Goal: Contribute content

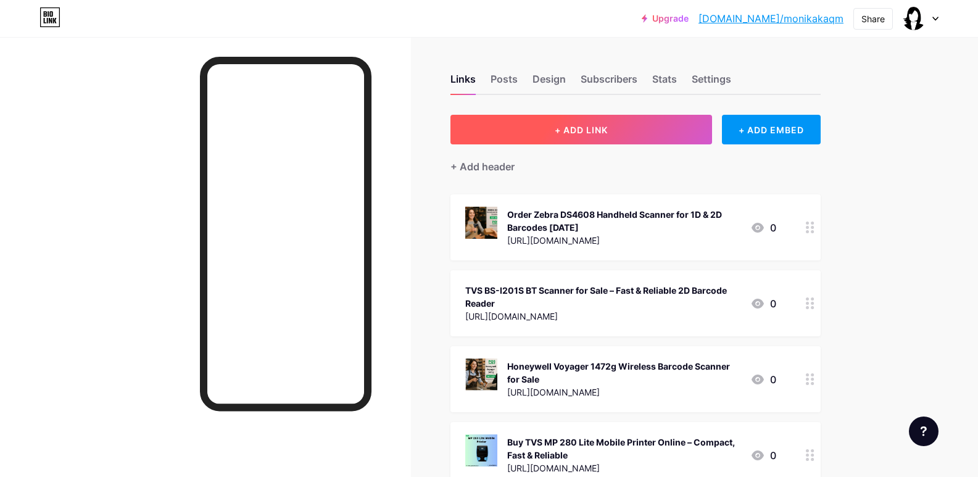
click at [584, 139] on button "+ ADD LINK" at bounding box center [582, 130] width 262 height 30
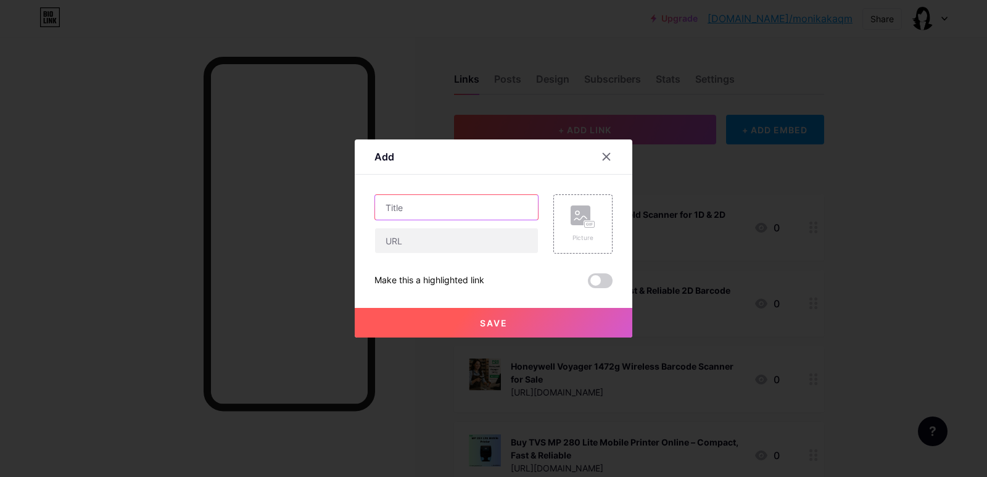
click at [416, 214] on input "text" at bounding box center [456, 207] width 163 height 25
paste input "Zebra DS9308 Barcode Scanner for Retail & POS – Shop Now"
type input "Zebra DS9308 Barcode Scanner for Retail & POS – Shop Now"
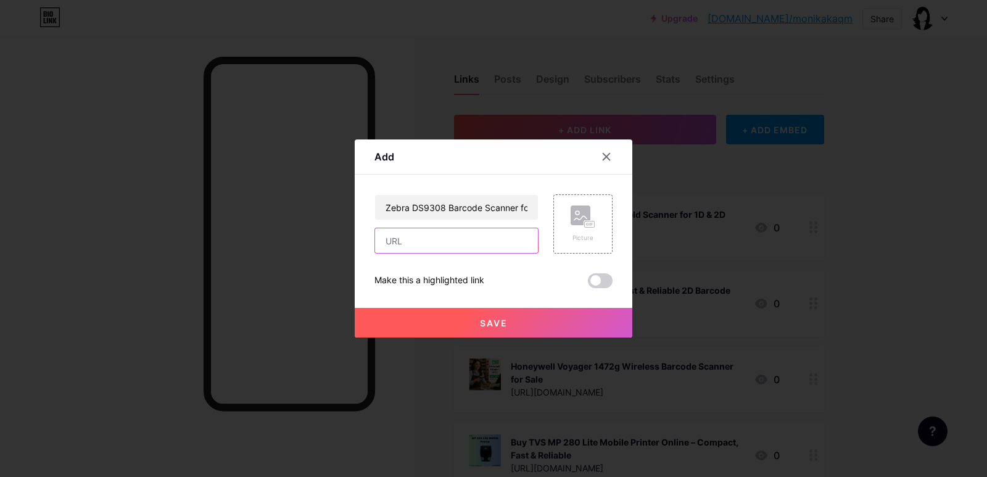
click at [417, 233] on input "text" at bounding box center [456, 240] width 163 height 25
click at [412, 243] on input "text" at bounding box center [456, 240] width 163 height 25
paste input "[URL][DOMAIN_NAME]"
type input "[URL][DOMAIN_NAME]"
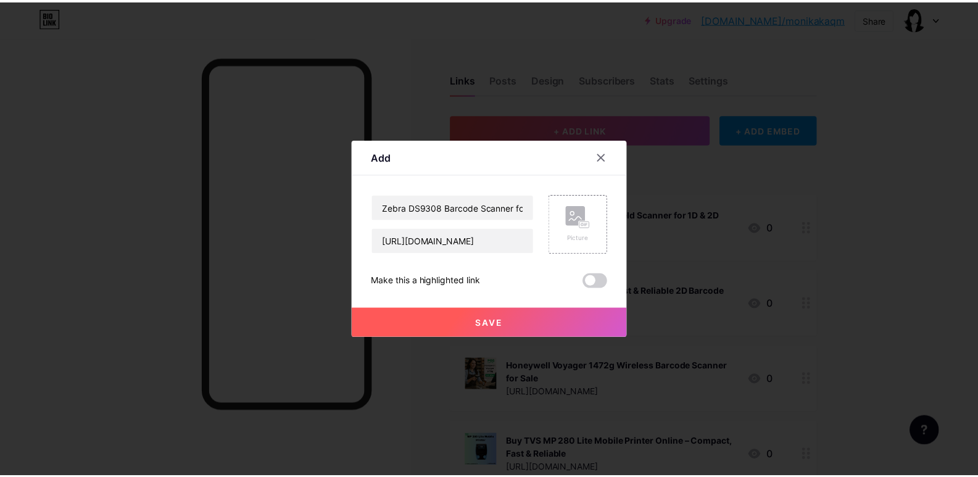
scroll to position [0, 0]
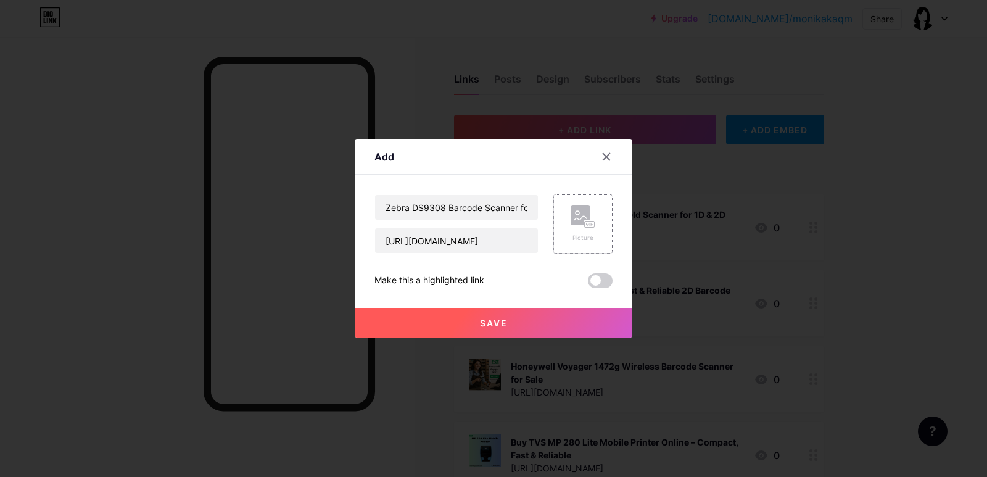
click at [596, 211] on div "Picture" at bounding box center [583, 223] width 59 height 59
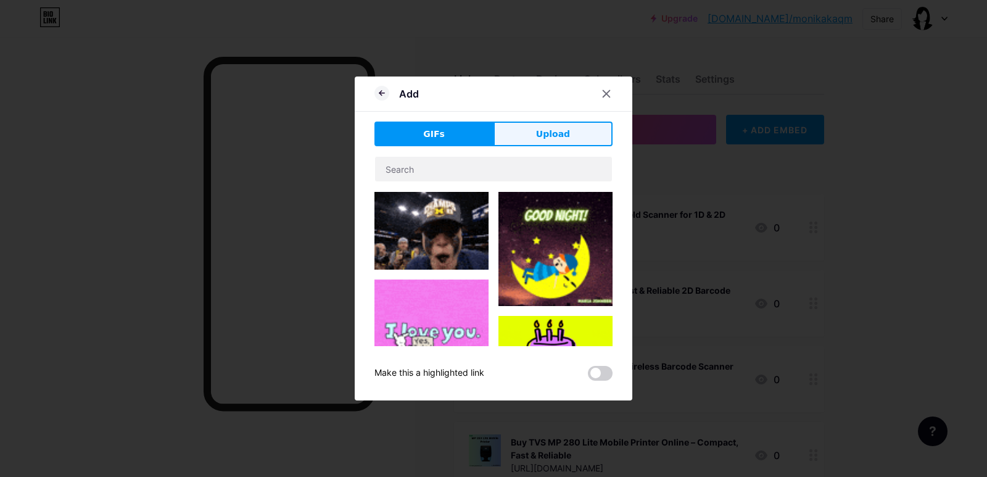
click at [550, 132] on span "Upload" at bounding box center [553, 134] width 34 height 13
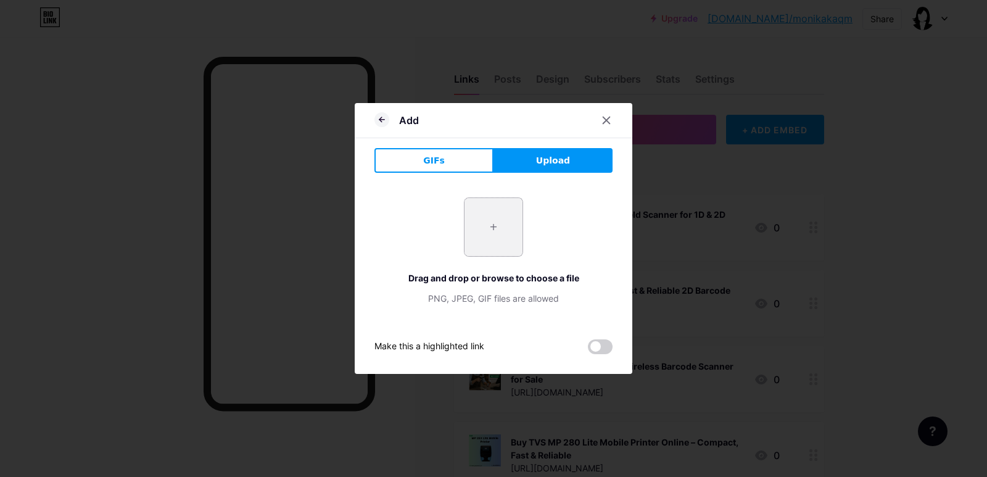
click at [499, 225] on input "file" at bounding box center [494, 227] width 58 height 58
type input "C:\fakepath\Zebra DS9308 Scanner.jpg"
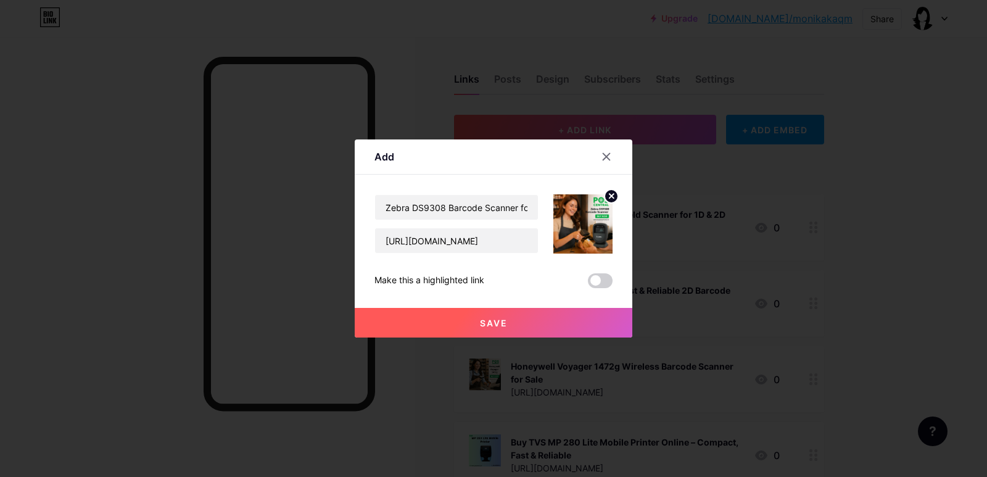
click at [531, 316] on button "Save" at bounding box center [494, 323] width 278 height 30
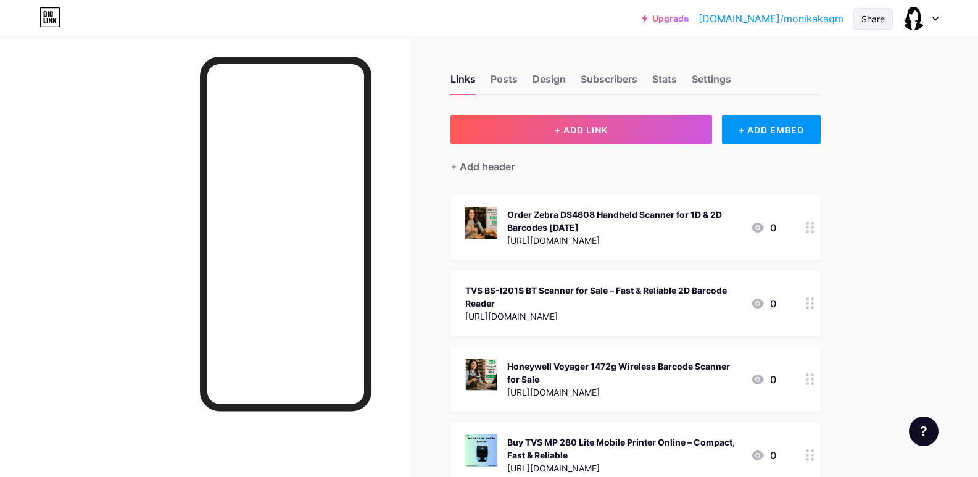
click at [870, 19] on div "Share" at bounding box center [873, 18] width 23 height 13
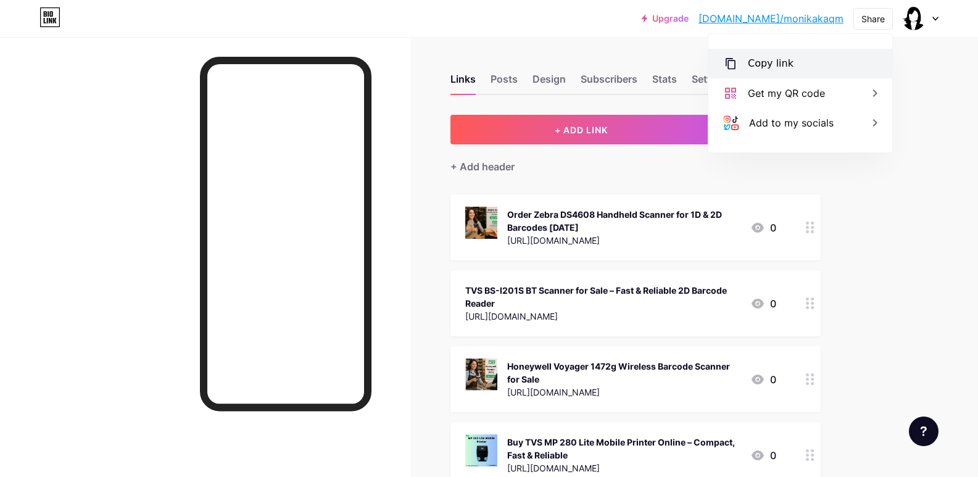
click at [810, 52] on div "Copy link" at bounding box center [800, 64] width 184 height 30
